Goal: Task Accomplishment & Management: Use online tool/utility

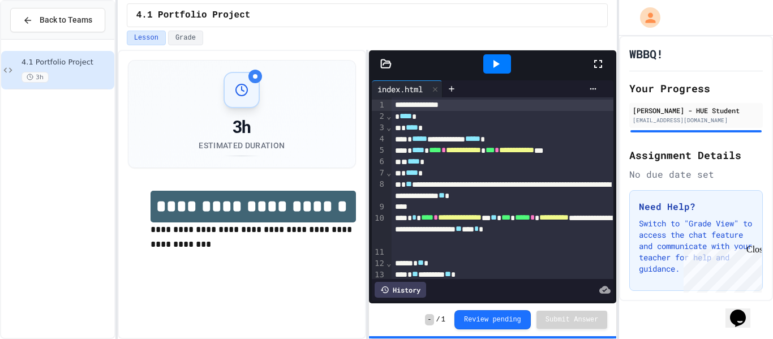
click at [606, 60] on div at bounding box center [604, 64] width 25 height 31
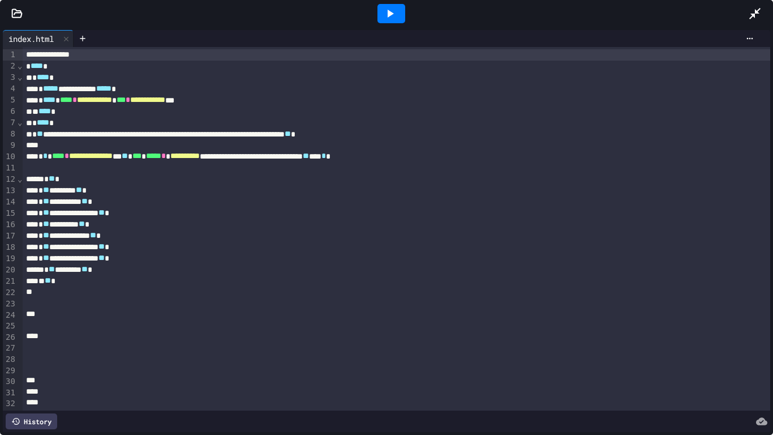
click at [395, 12] on icon at bounding box center [390, 14] width 14 height 14
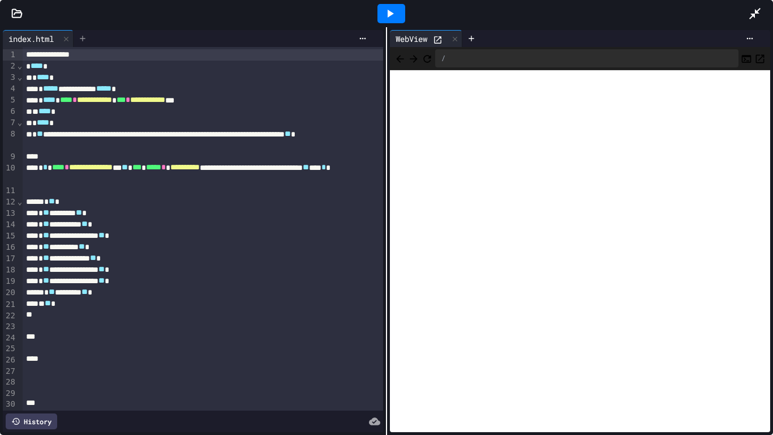
click at [83, 42] on icon at bounding box center [82, 38] width 9 height 9
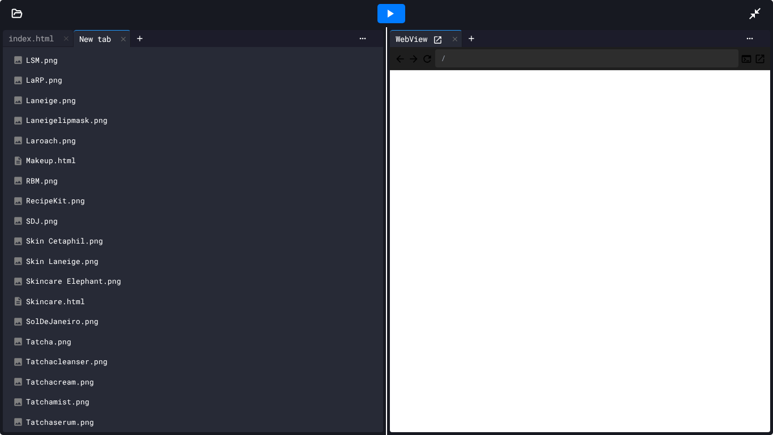
scroll to position [494, 0]
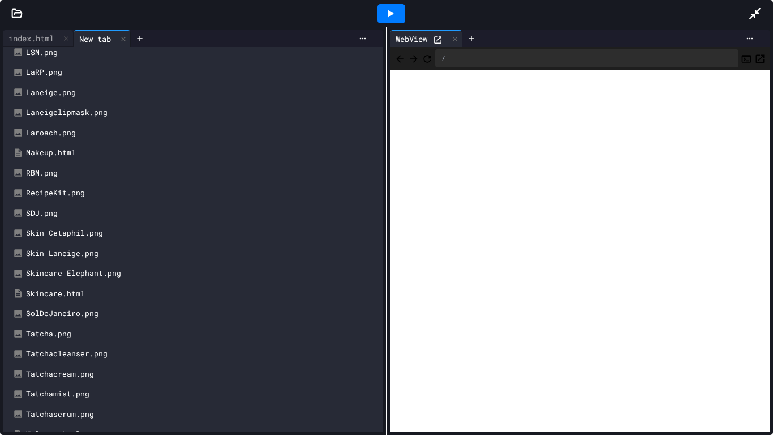
click at [129, 151] on div "Makeup.html" at bounding box center [201, 152] width 350 height 11
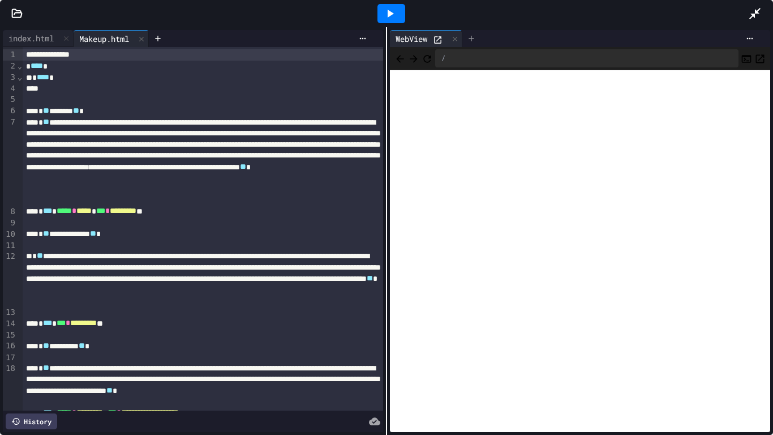
click at [473, 37] on icon at bounding box center [471, 38] width 5 height 5
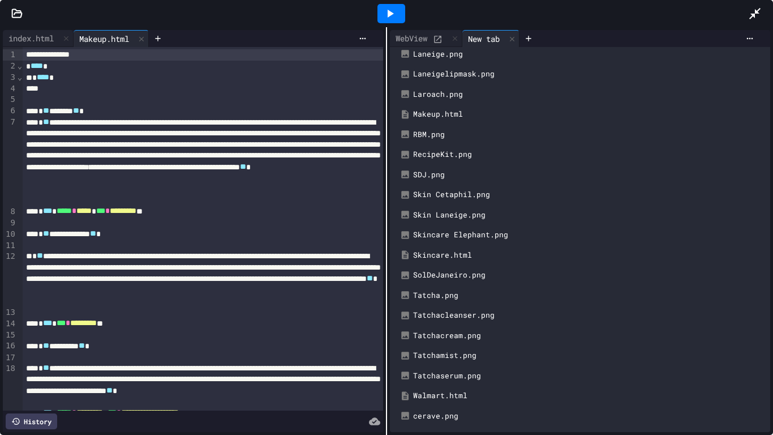
scroll to position [539, 0]
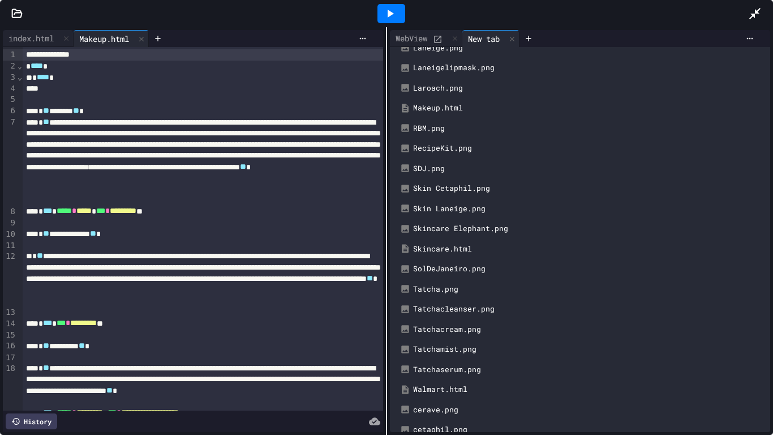
click at [466, 113] on div "Makeup.html" at bounding box center [588, 107] width 350 height 11
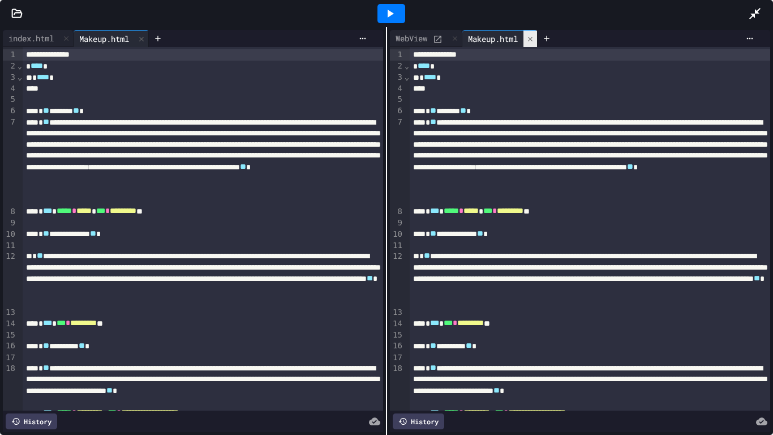
click at [537, 41] on div at bounding box center [531, 39] width 14 height 16
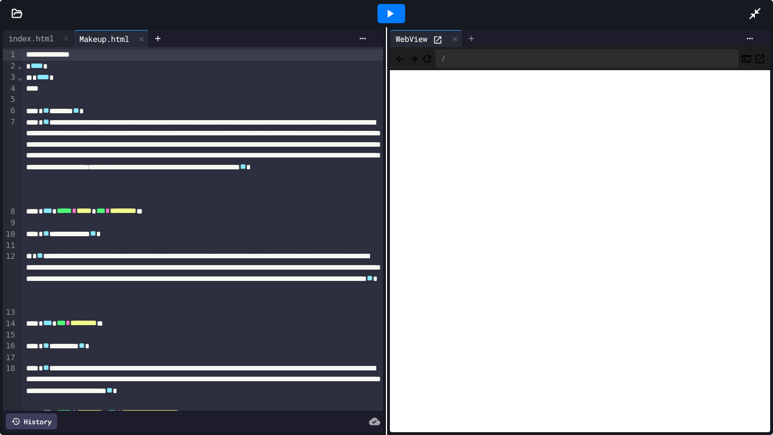
click at [474, 38] on icon at bounding box center [471, 38] width 5 height 5
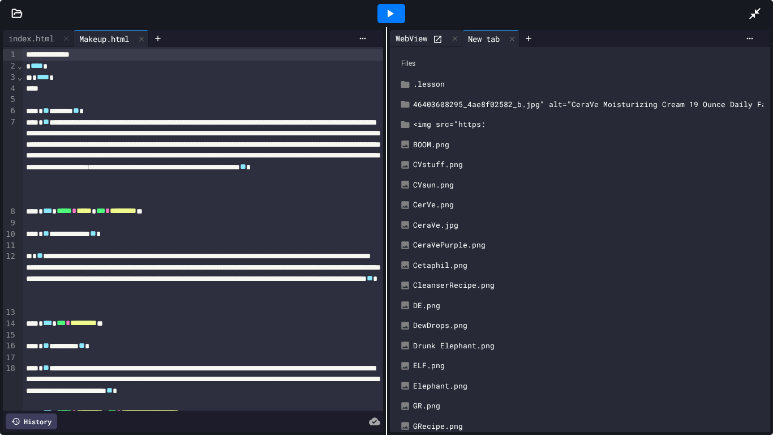
click at [437, 33] on div at bounding box center [440, 38] width 15 height 12
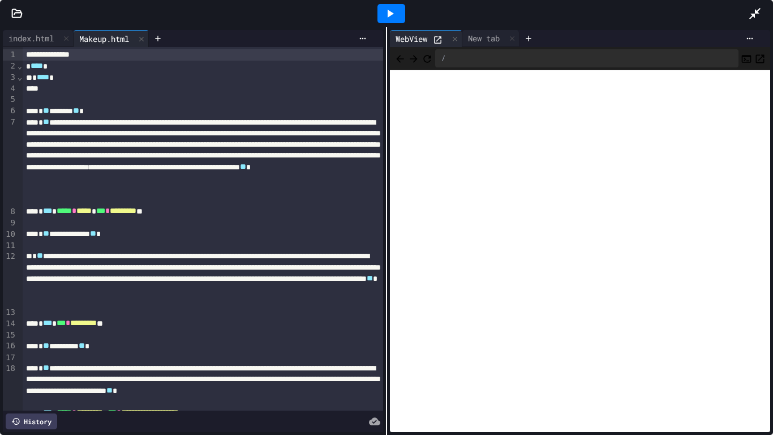
click at [433, 59] on icon "Refresh" at bounding box center [427, 58] width 11 height 11
click at [404, 58] on icon "Back" at bounding box center [399, 58] width 7 height 7
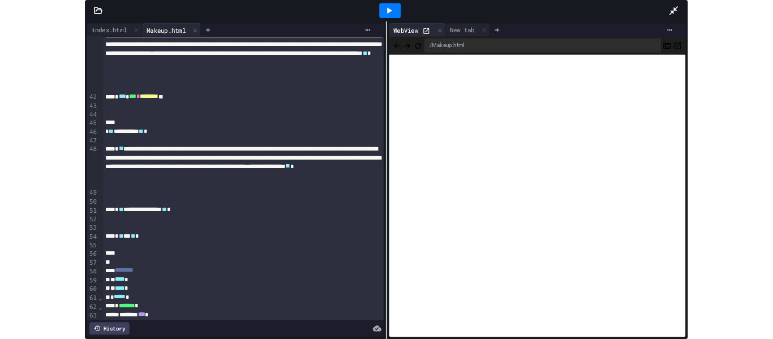
scroll to position [859, 0]
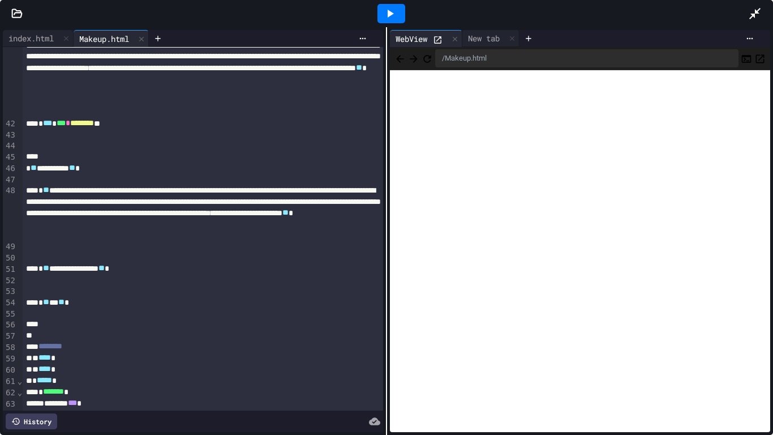
click at [60, 303] on div "* ** *** ** *" at bounding box center [203, 302] width 361 height 11
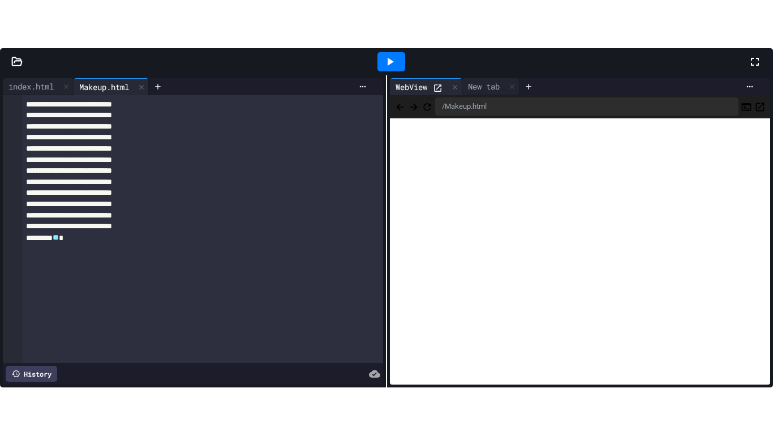
scroll to position [1383, 0]
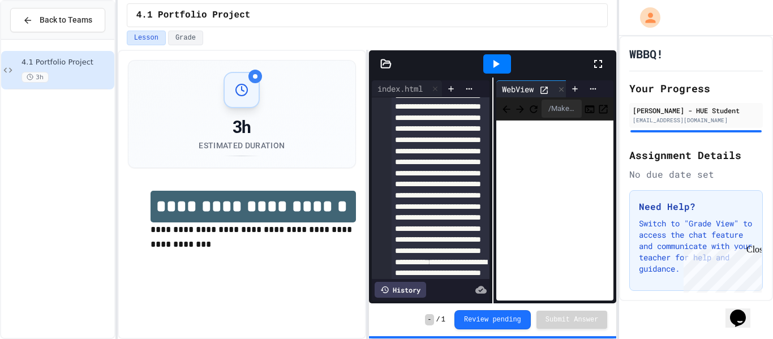
click at [598, 69] on icon at bounding box center [599, 64] width 14 height 14
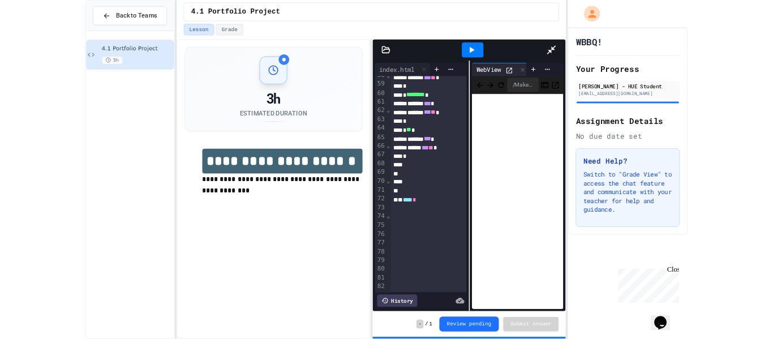
scroll to position [1043, 0]
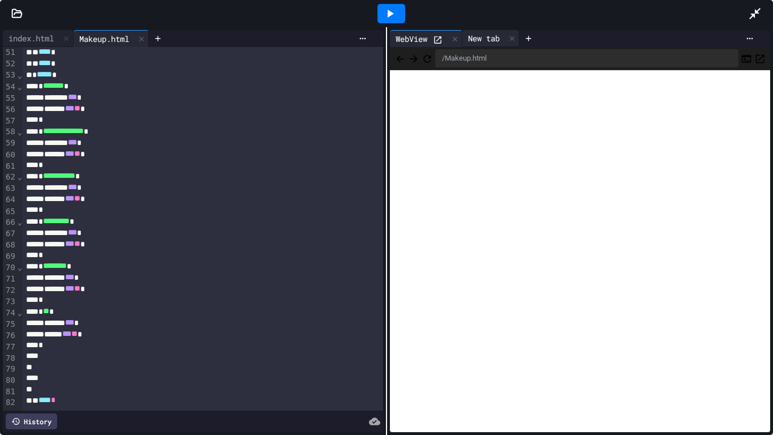
click at [470, 39] on div "New tab" at bounding box center [484, 38] width 43 height 12
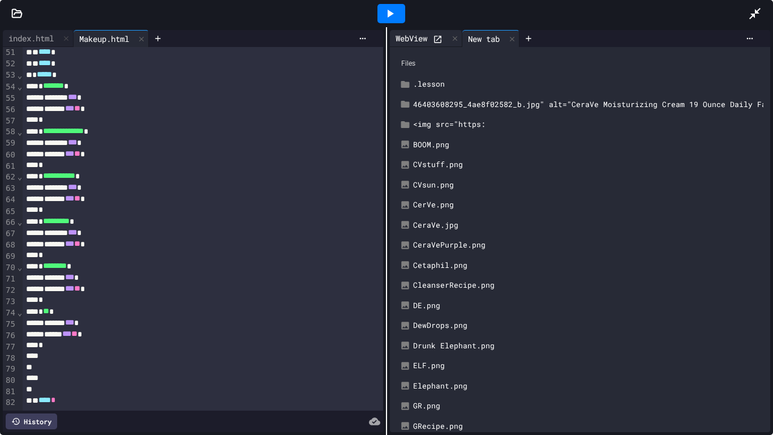
click at [440, 39] on icon at bounding box center [438, 40] width 10 height 10
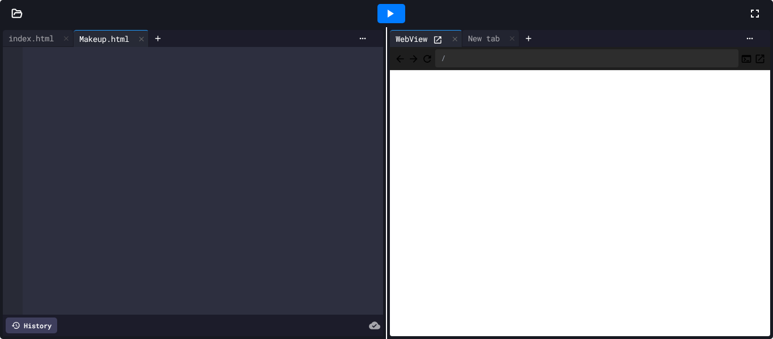
scroll to position [1910, 0]
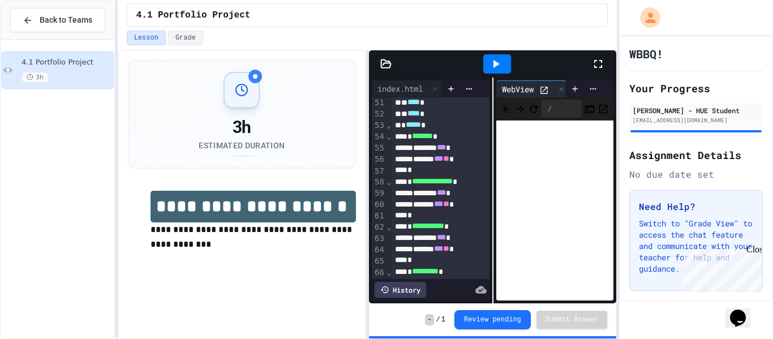
click at [390, 62] on icon at bounding box center [387, 63] width 10 height 8
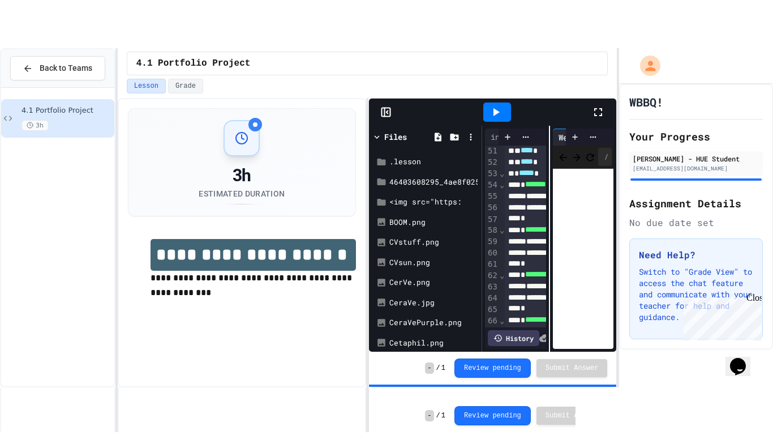
scroll to position [2809, 0]
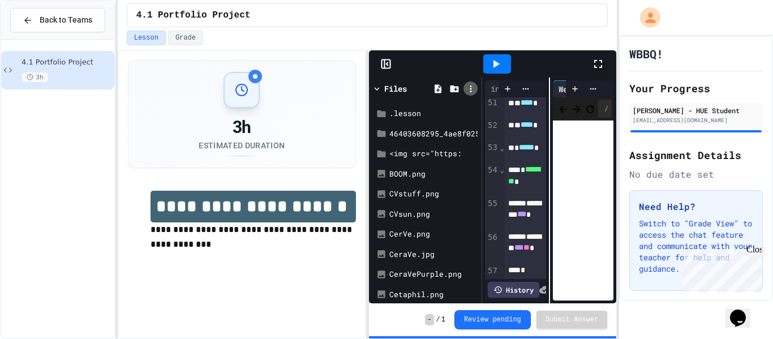
click at [474, 91] on icon at bounding box center [471, 89] width 10 height 10
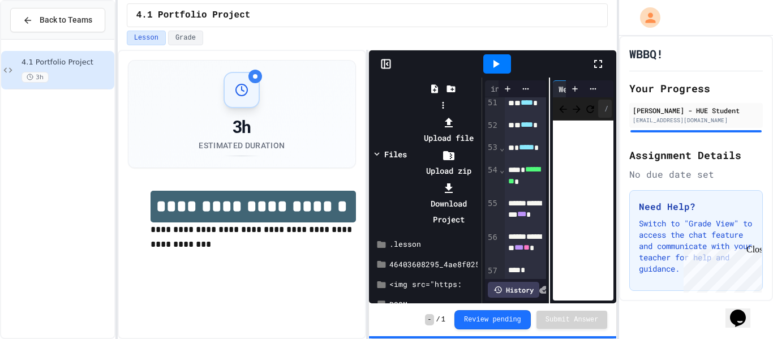
click at [479, 114] on li "Upload file" at bounding box center [448, 130] width 61 height 32
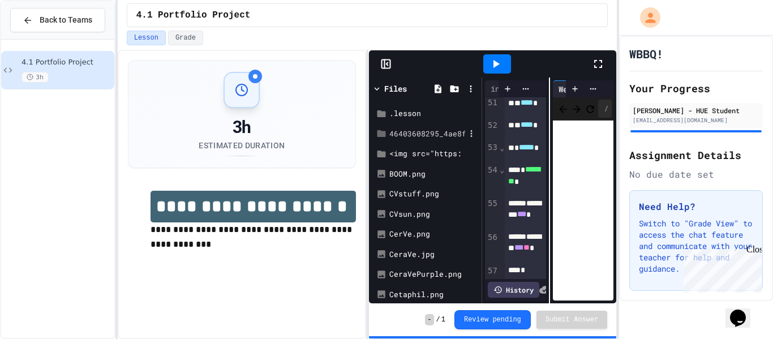
click at [452, 131] on div "46403608295_4ae8f02582_b.jpg" alt="CeraVe Moisturizing Cream 19 Ounce Daily Fac…" at bounding box center [428, 134] width 76 height 11
click at [599, 61] on icon at bounding box center [599, 64] width 14 height 14
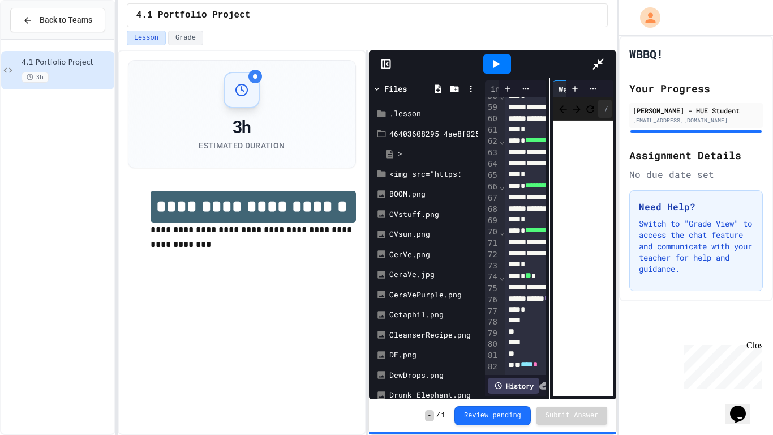
scroll to position [2586, 0]
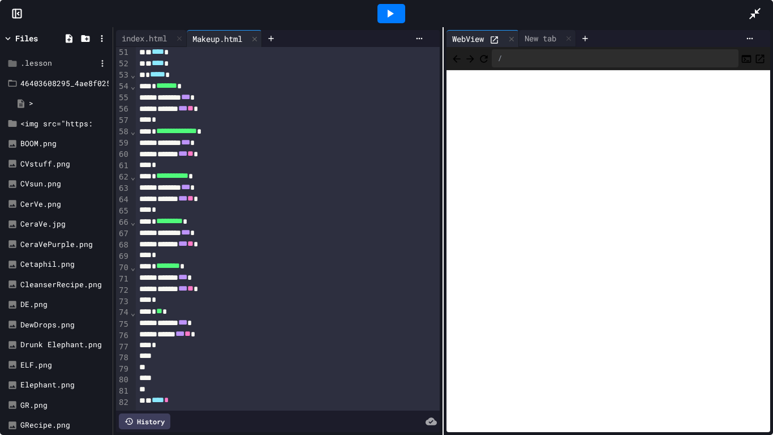
click at [19, 58] on div ".lesson" at bounding box center [56, 63] width 107 height 20
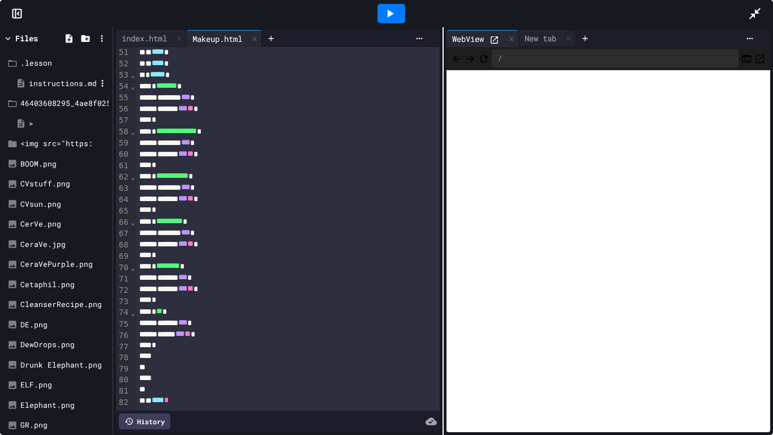
click at [29, 81] on div "instructions.md" at bounding box center [62, 83] width 67 height 11
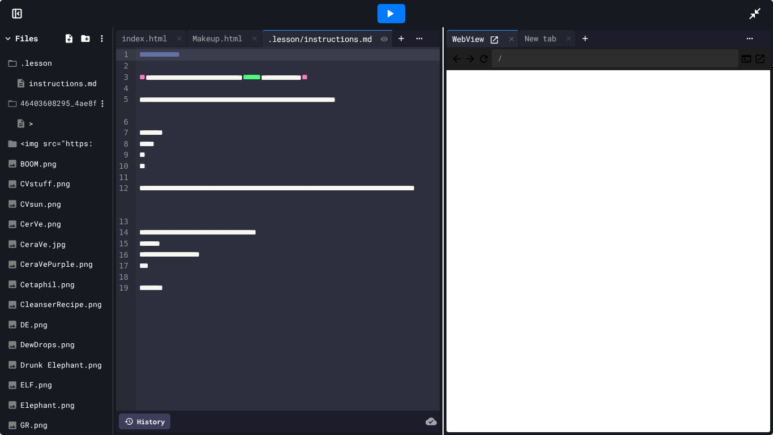
click at [32, 105] on div "46403608295_4ae8f02582_b.jpg" alt="CeraVe Moisturizing Cream 19 Ounce Daily Fac…" at bounding box center [58, 103] width 76 height 11
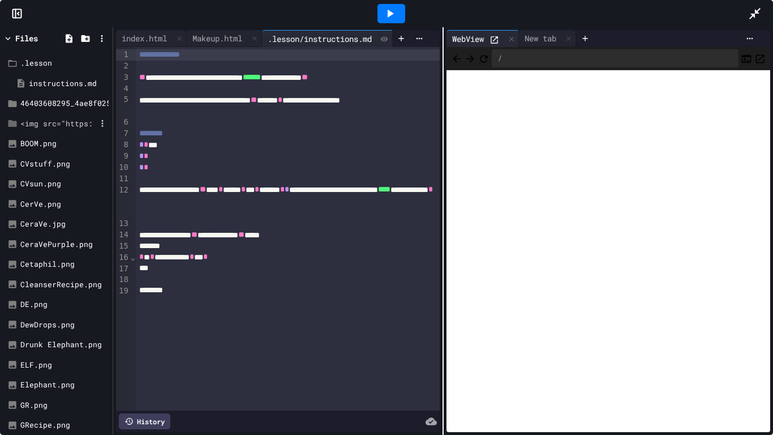
click at [42, 126] on div "<img src="https:" at bounding box center [58, 123] width 76 height 11
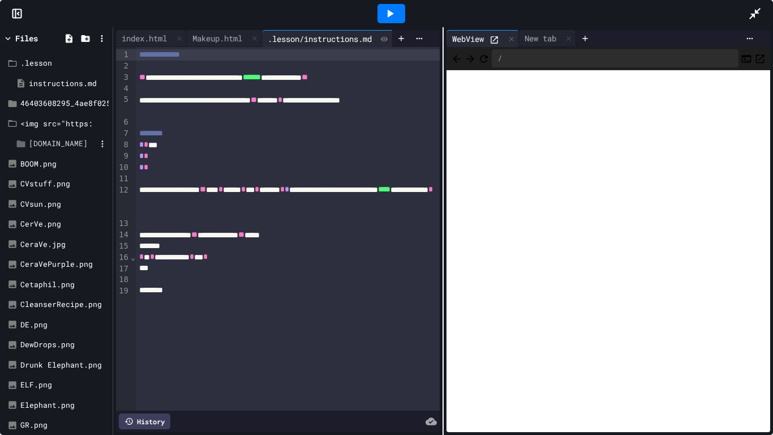
click at [45, 140] on div "[DOMAIN_NAME]" at bounding box center [62, 143] width 67 height 11
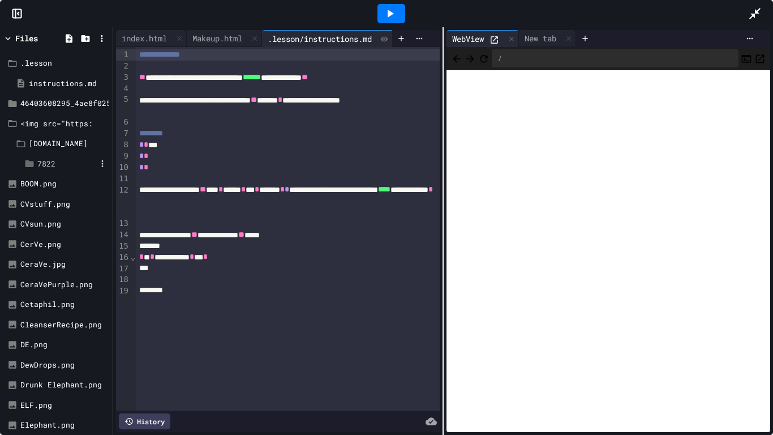
click at [31, 165] on icon at bounding box center [29, 163] width 8 height 7
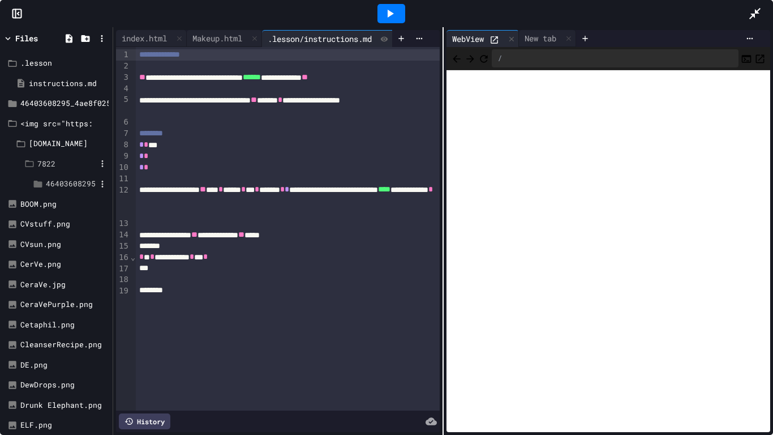
click at [40, 181] on icon at bounding box center [38, 184] width 8 height 7
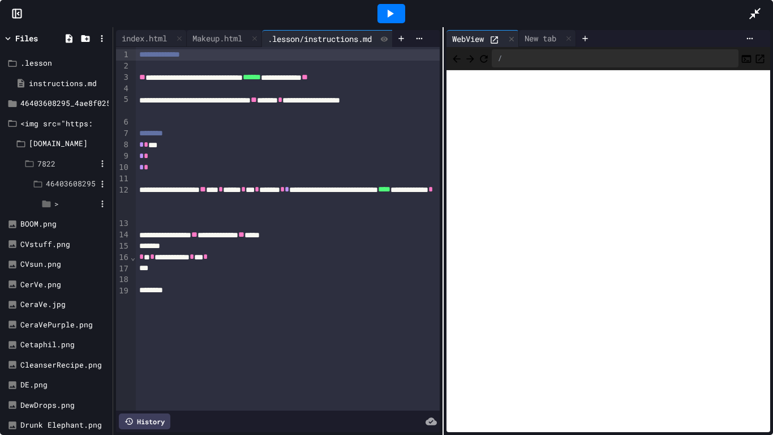
click at [44, 200] on icon at bounding box center [46, 204] width 10 height 10
click at [57, 202] on div ">" at bounding box center [75, 204] width 42 height 11
click at [48, 204] on icon at bounding box center [46, 203] width 8 height 7
click at [99, 204] on icon at bounding box center [102, 204] width 10 height 10
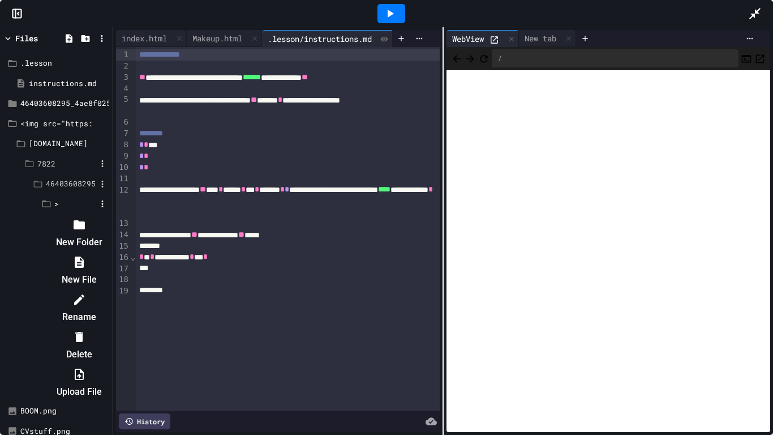
click at [37, 215] on div at bounding box center [73, 215] width 73 height 0
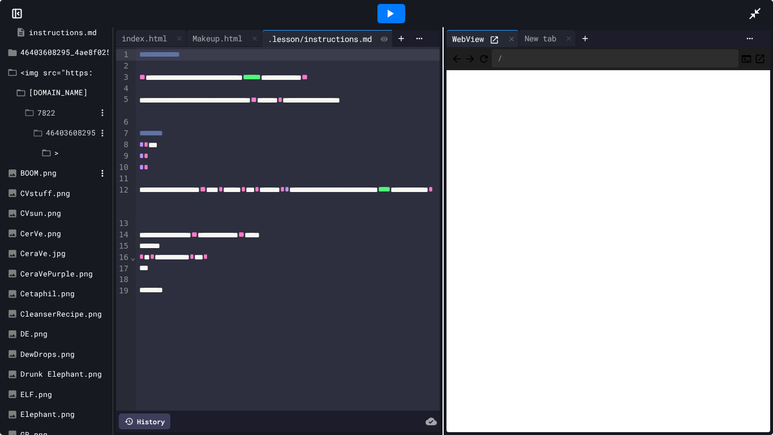
scroll to position [52, 0]
click at [14, 168] on icon at bounding box center [12, 173] width 10 height 10
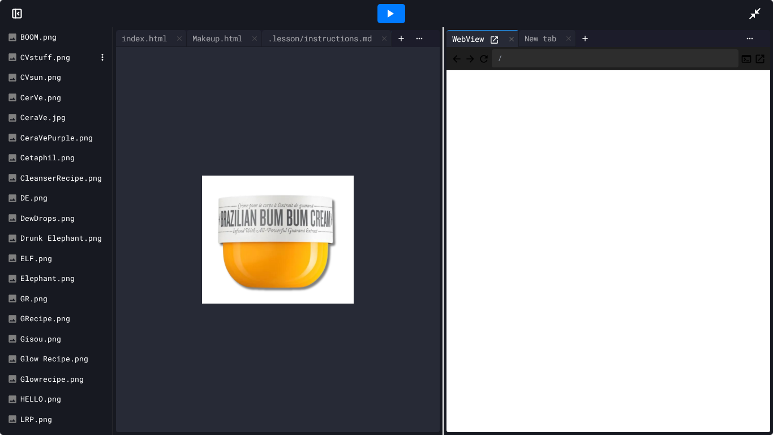
scroll to position [189, 0]
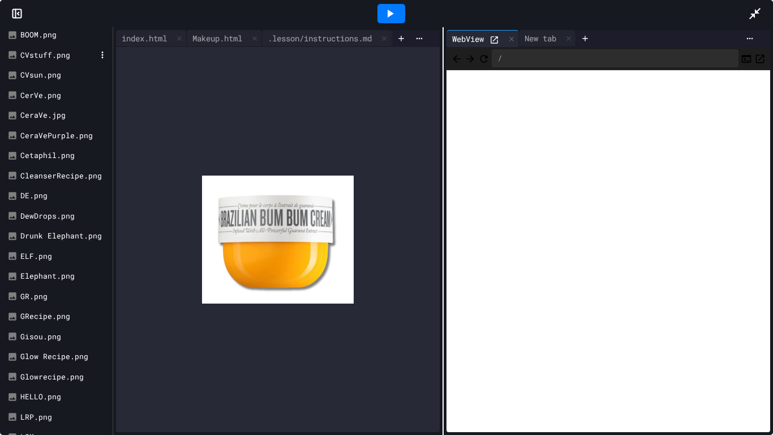
click at [42, 182] on div "CleanserRecipe.png" at bounding box center [56, 176] width 107 height 20
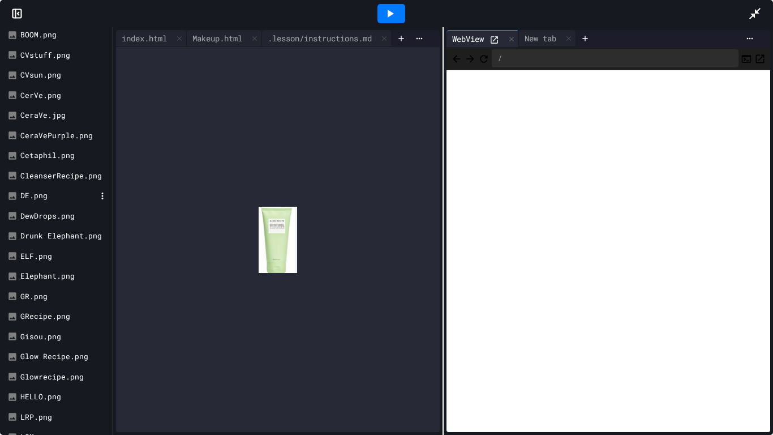
click at [40, 195] on div "DE.png" at bounding box center [58, 195] width 76 height 11
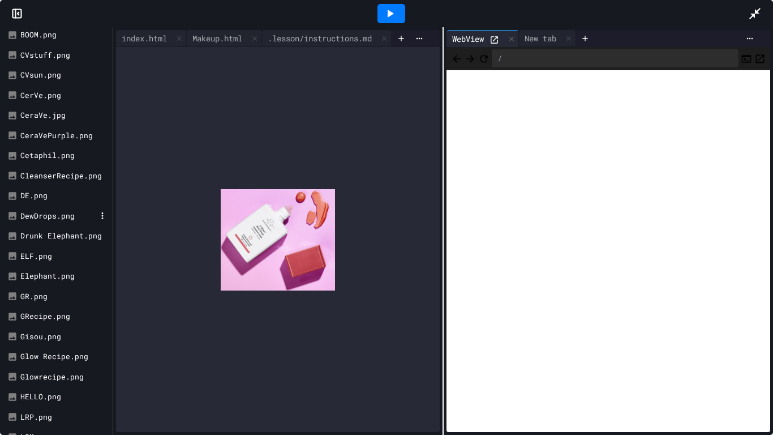
click at [39, 217] on div "DewDrops.png" at bounding box center [58, 216] width 76 height 11
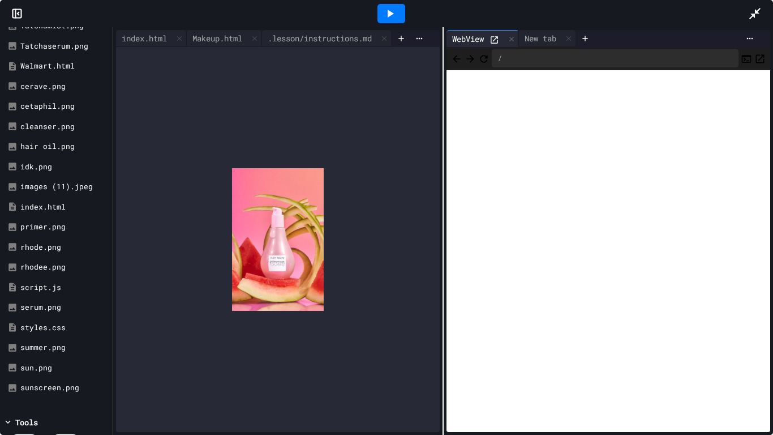
scroll to position [962, 0]
click at [54, 181] on div "images (11).jpeg" at bounding box center [58, 186] width 76 height 11
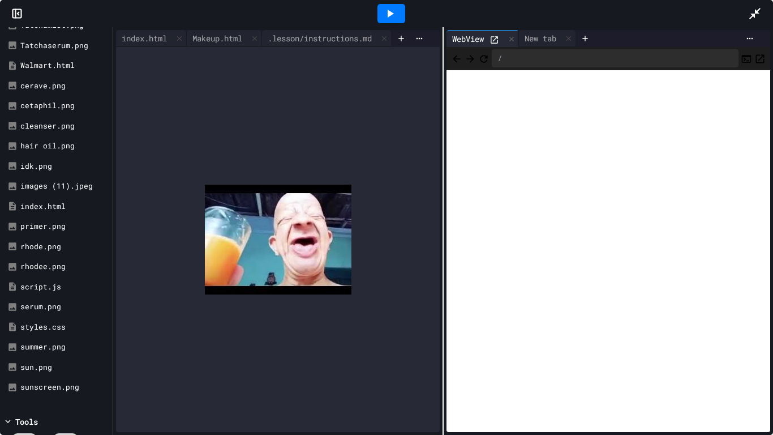
click at [290, 235] on img at bounding box center [278, 240] width 147 height 110
click at [3, 61] on div "Walmart.html" at bounding box center [56, 65] width 107 height 20
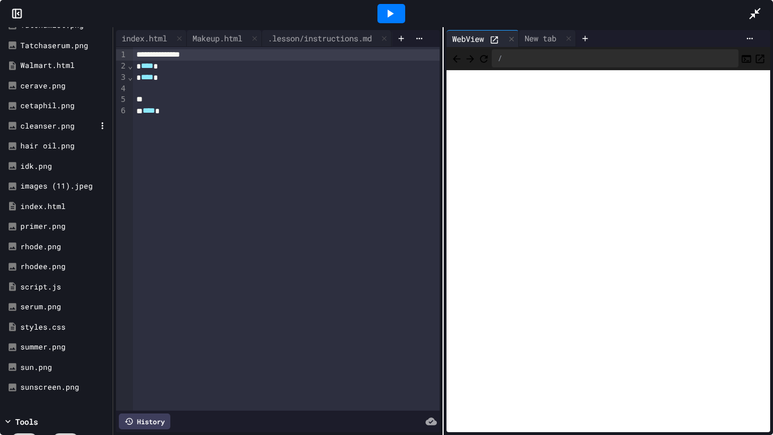
click at [23, 130] on div "cleanser.png" at bounding box center [58, 126] width 76 height 11
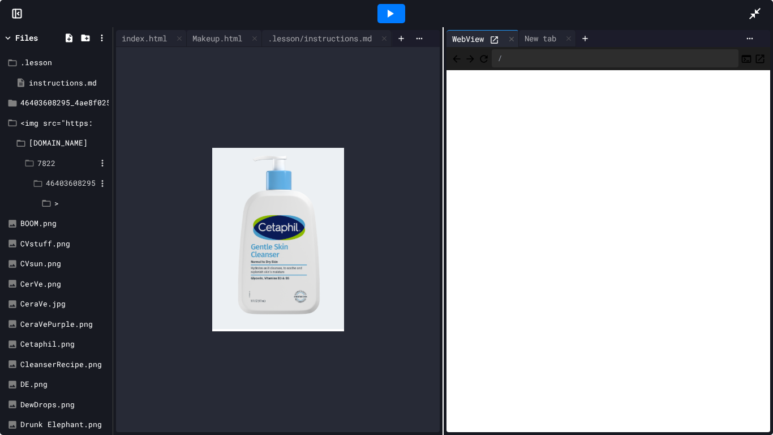
scroll to position [0, 0]
click at [99, 44] on div at bounding box center [102, 38] width 14 height 14
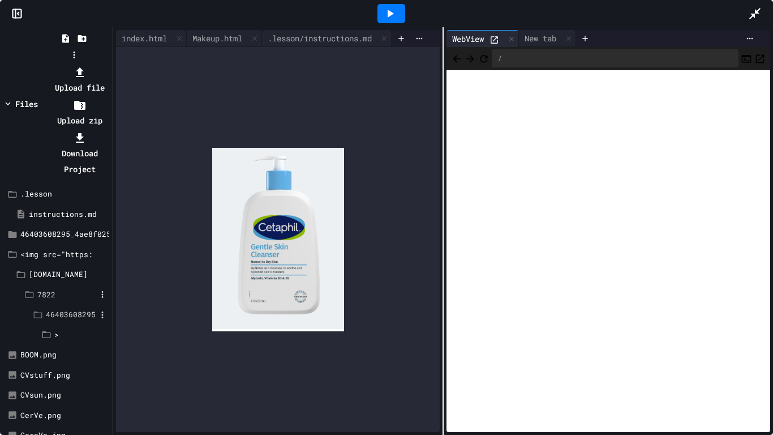
click at [87, 66] on icon at bounding box center [80, 73] width 14 height 14
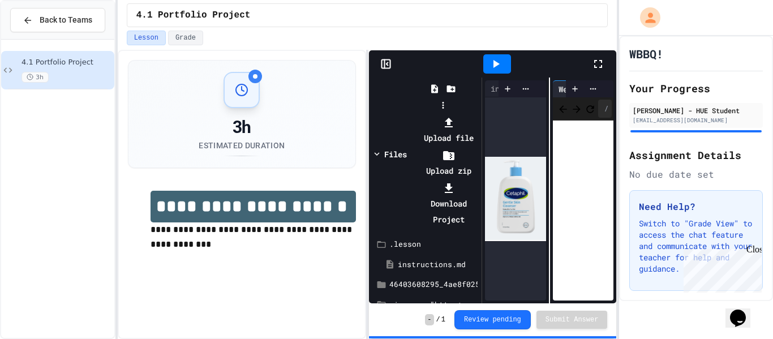
click at [479, 114] on div at bounding box center [443, 114] width 72 height 0
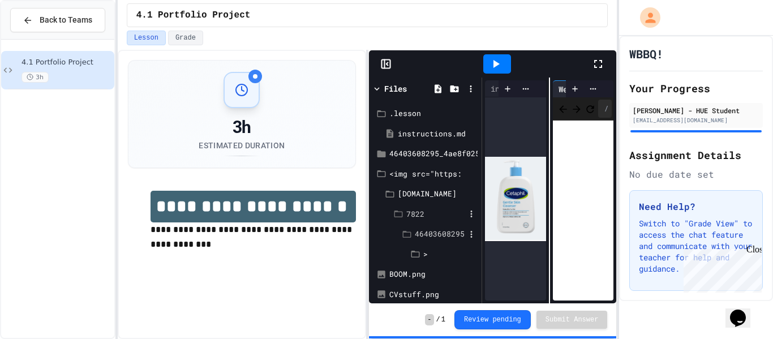
click at [602, 62] on icon at bounding box center [598, 64] width 8 height 8
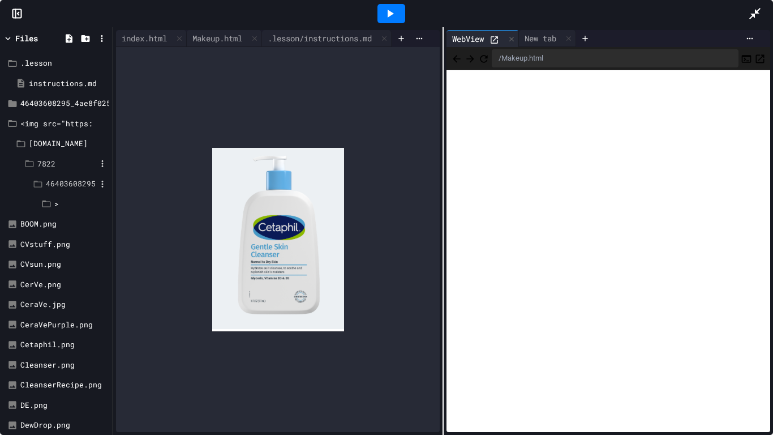
click at [490, 61] on icon "Refresh" at bounding box center [483, 58] width 11 height 11
click at [761, 59] on icon "Open in new tab" at bounding box center [760, 58] width 8 height 8
